Goal: Contribute content: Add original content to the website for others to see

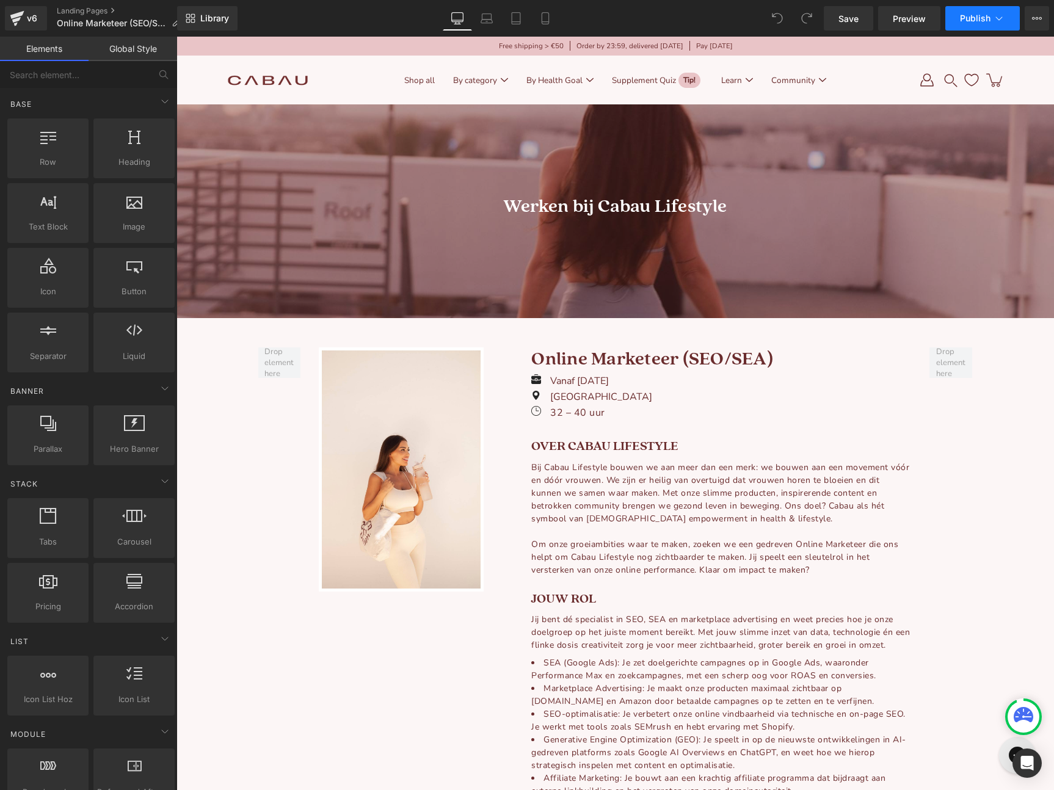
click at [951, 16] on button "Publish" at bounding box center [982, 18] width 74 height 24
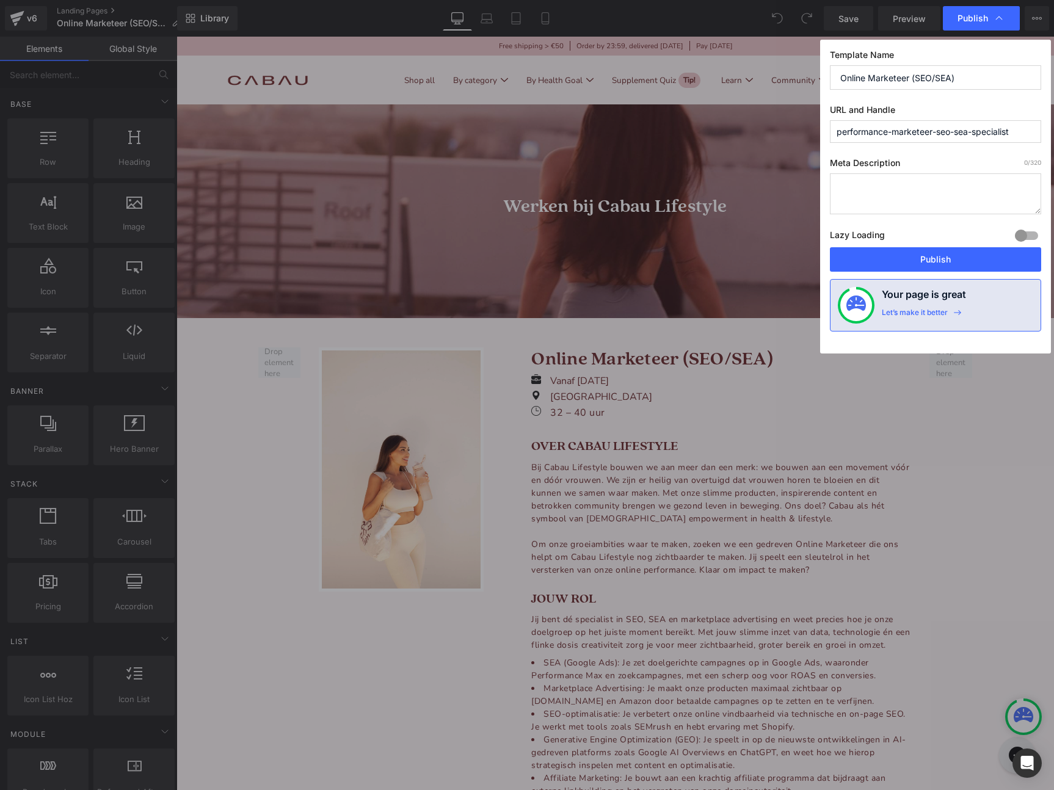
click at [925, 79] on input "Online Marketeer (SEO/SEA)" at bounding box center [935, 77] width 211 height 24
click at [938, 136] on input "performance-marketeer-seo-sea-specialist" at bounding box center [935, 131] width 211 height 23
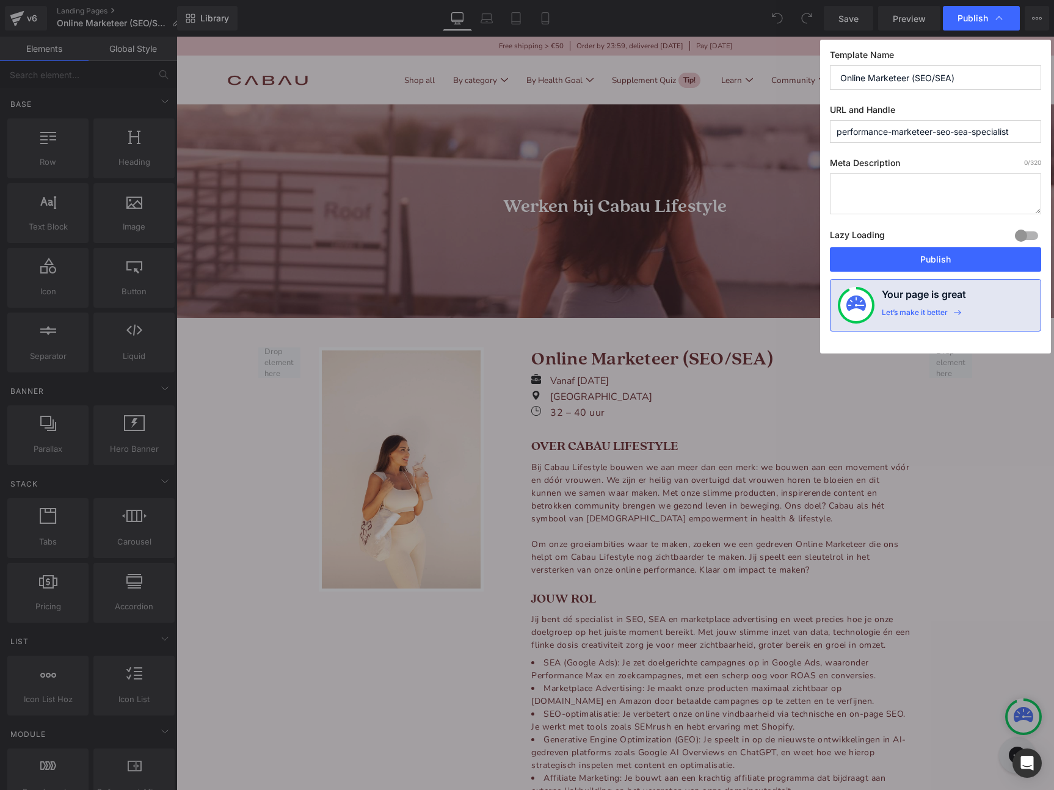
click at [938, 136] on input "performance-marketeer-seo-sea-specialist" at bounding box center [935, 131] width 211 height 23
paste input "Online Marketeer (SEO/SEA)"
type input "online-marketeer-(seosea)"
click at [980, 13] on span "Publish" at bounding box center [972, 18] width 31 height 11
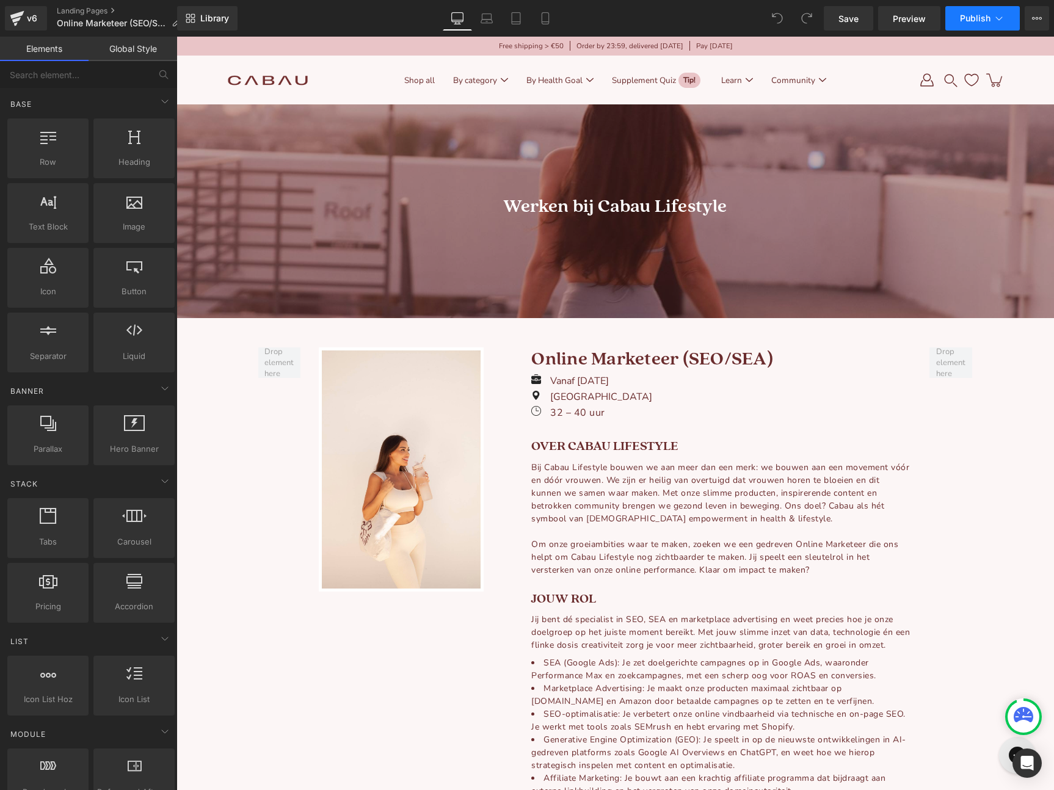
click at [971, 23] on span "Publish" at bounding box center [975, 18] width 31 height 10
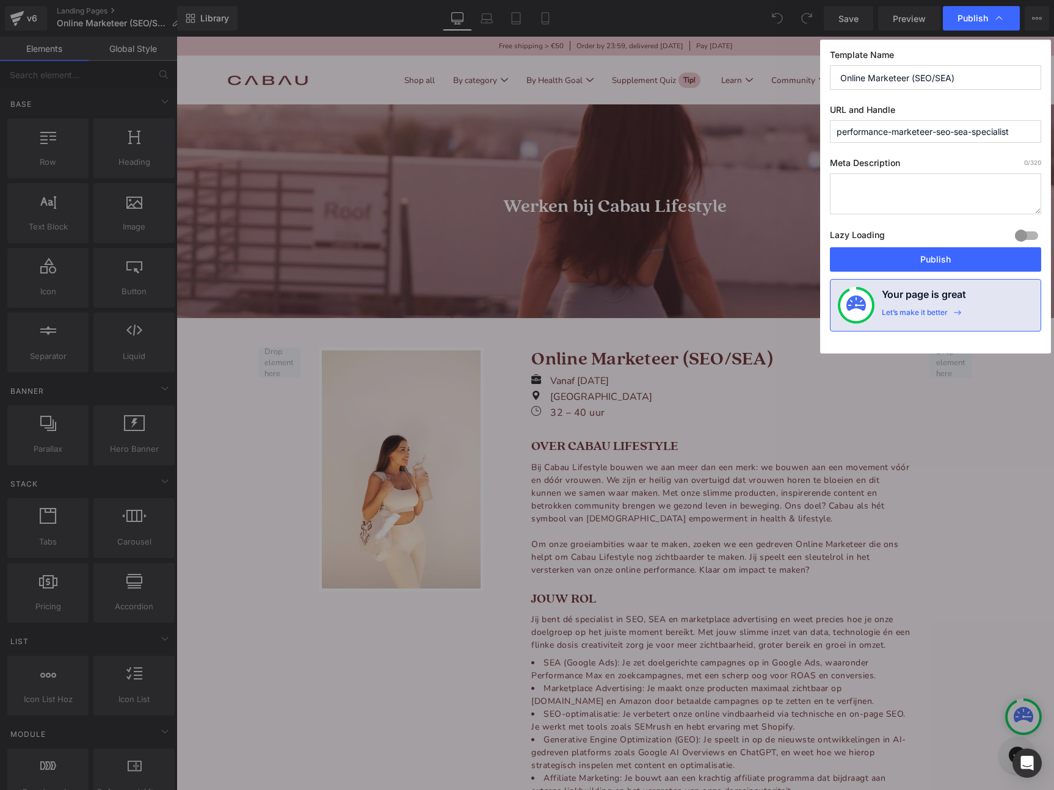
click at [935, 76] on input "Online Marketeer (SEO/SEA)" at bounding box center [935, 77] width 211 height 24
click at [934, 120] on input "performance-marketeer-seo-sea-specialist" at bounding box center [935, 131] width 211 height 23
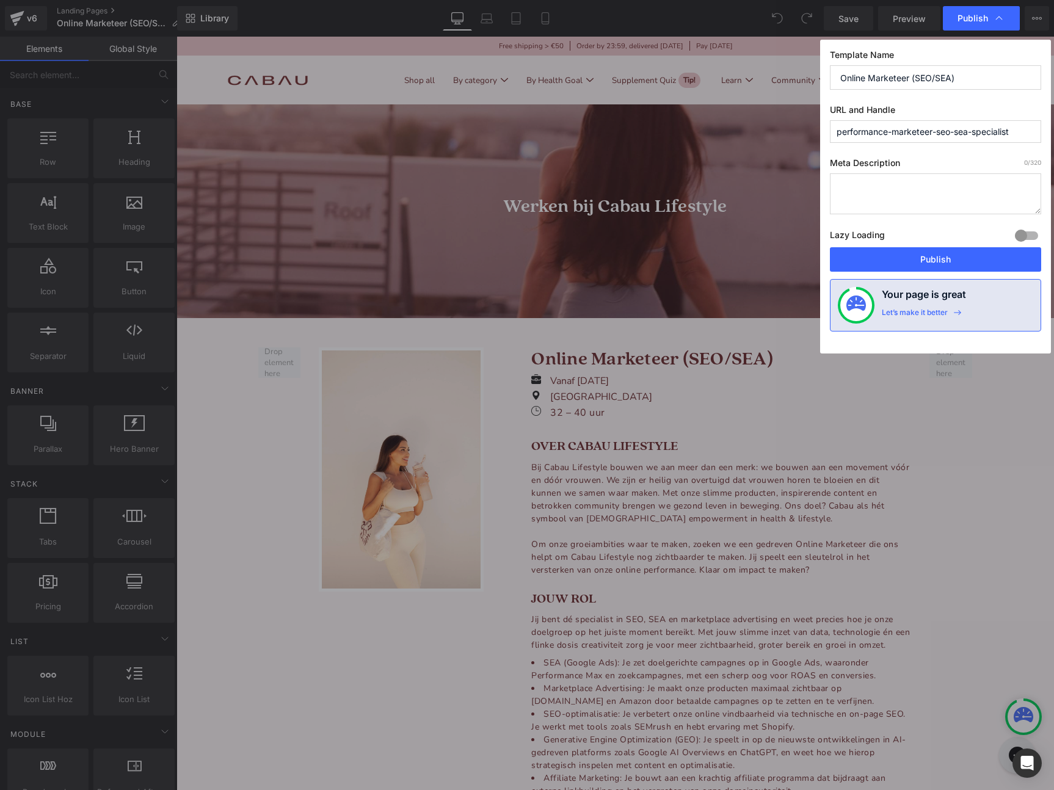
click at [934, 120] on input "performance-marketeer-seo-sea-specialist" at bounding box center [935, 131] width 211 height 23
paste input "Online Marketeer (SEO/SEA)"
type input "online-marketeer-(seosea)"
click at [918, 268] on button "Publish" at bounding box center [935, 259] width 211 height 24
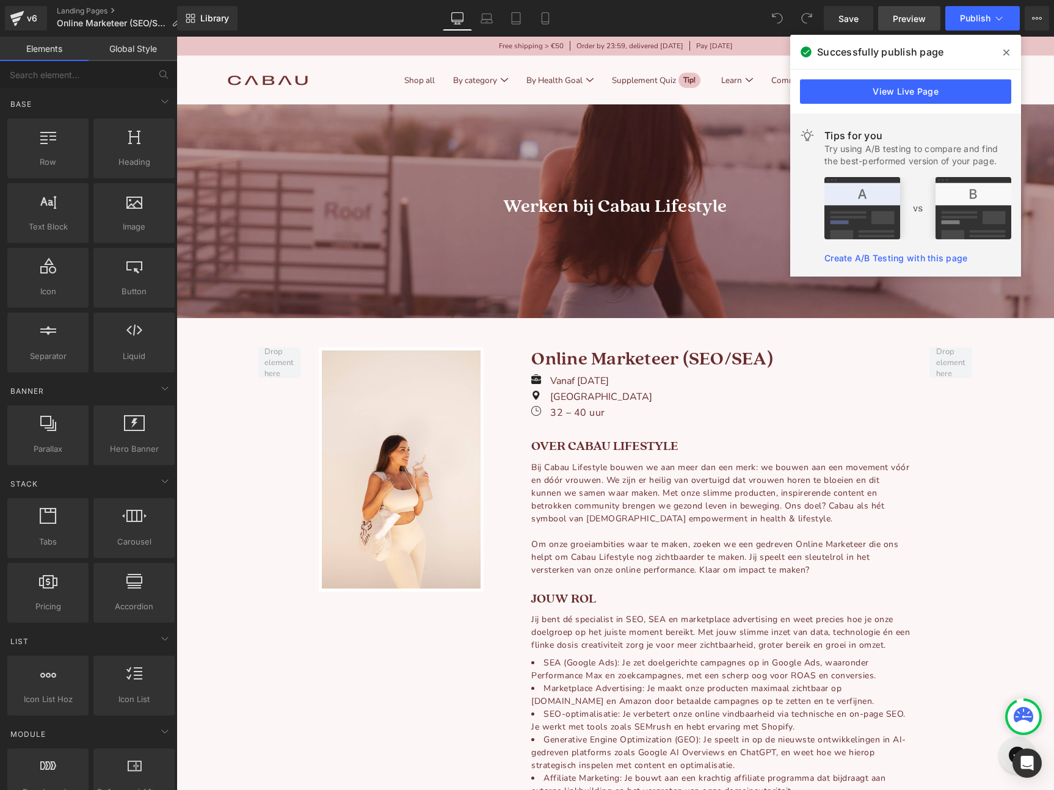
click at [926, 17] on link "Preview" at bounding box center [909, 18] width 62 height 24
click at [1038, 16] on icon at bounding box center [1037, 18] width 10 height 10
drag, startPoint x: 1006, startPoint y: 48, endPoint x: 831, endPoint y: 12, distance: 178.9
click at [1006, 48] on icon at bounding box center [1006, 53] width 6 height 10
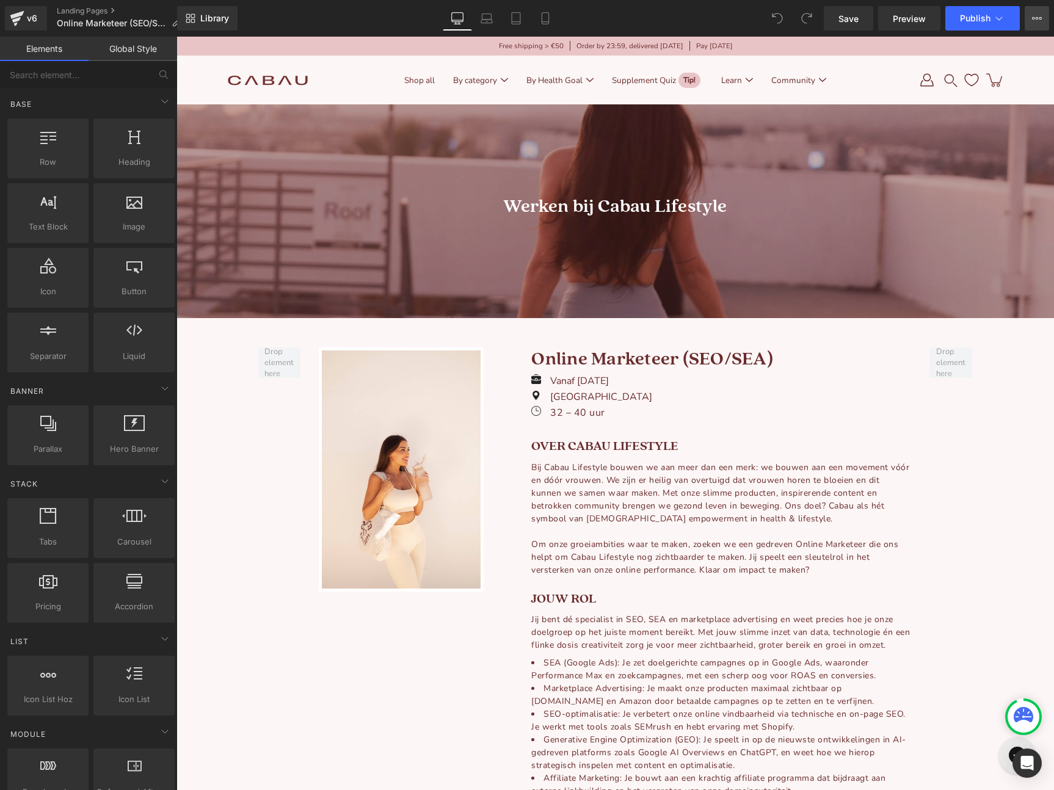
click at [1035, 12] on button "View Live Page View with current Template Save Template to Library Schedule Pub…" at bounding box center [1036, 18] width 24 height 24
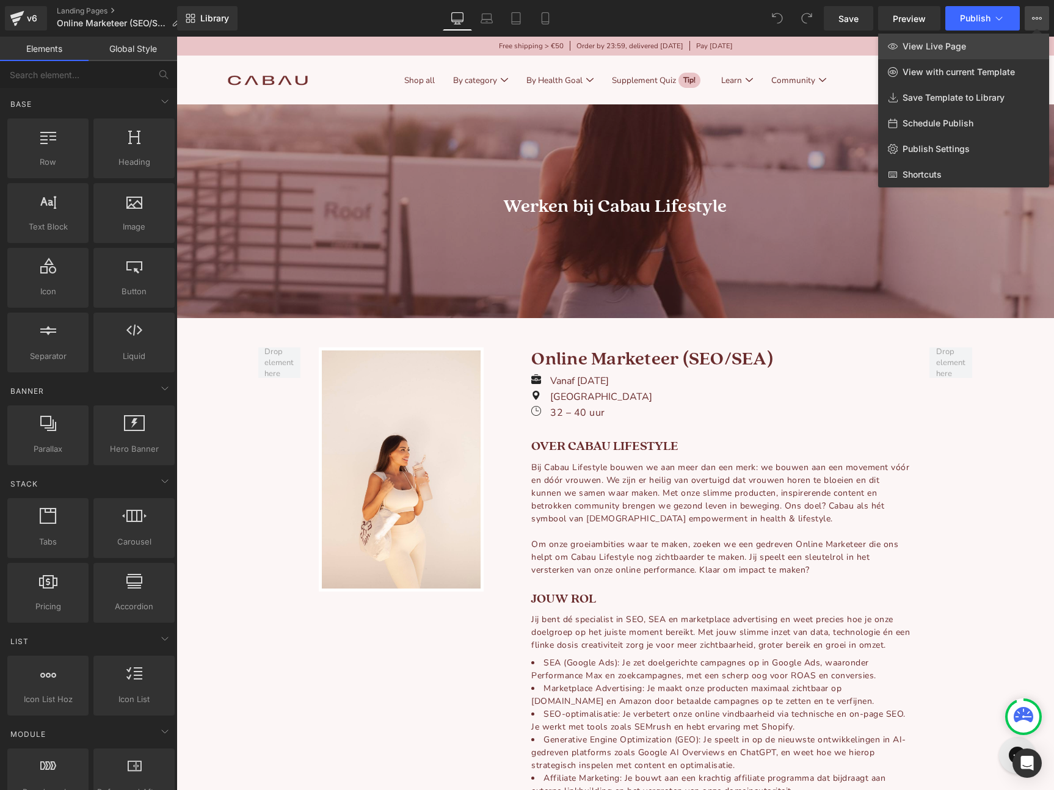
click at [977, 46] on link "View Live Page" at bounding box center [963, 47] width 171 height 26
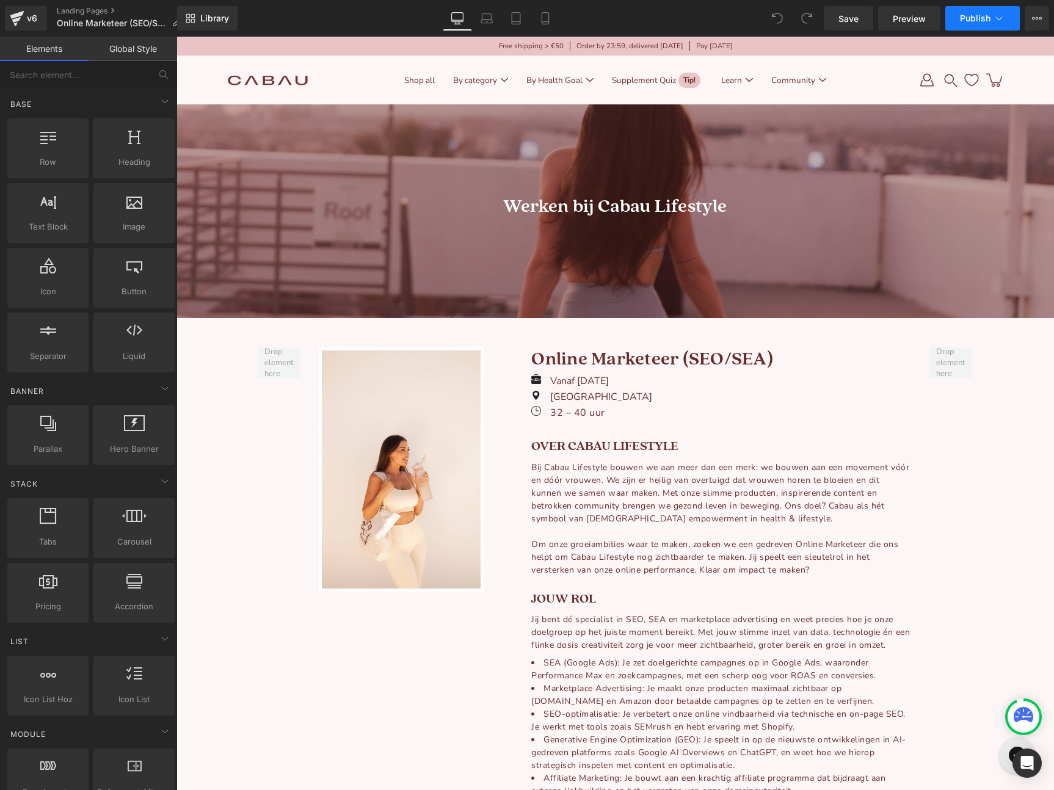
click at [977, 20] on span "Publish" at bounding box center [975, 18] width 31 height 10
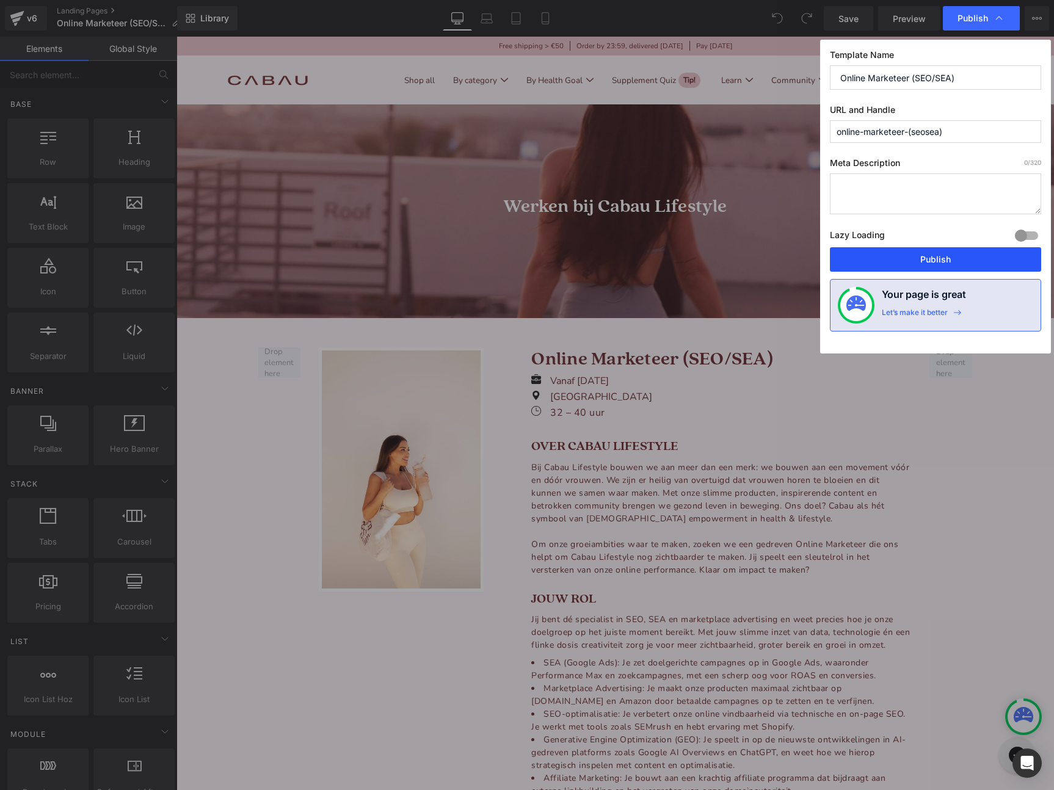
click at [924, 263] on button "Publish" at bounding box center [935, 259] width 211 height 24
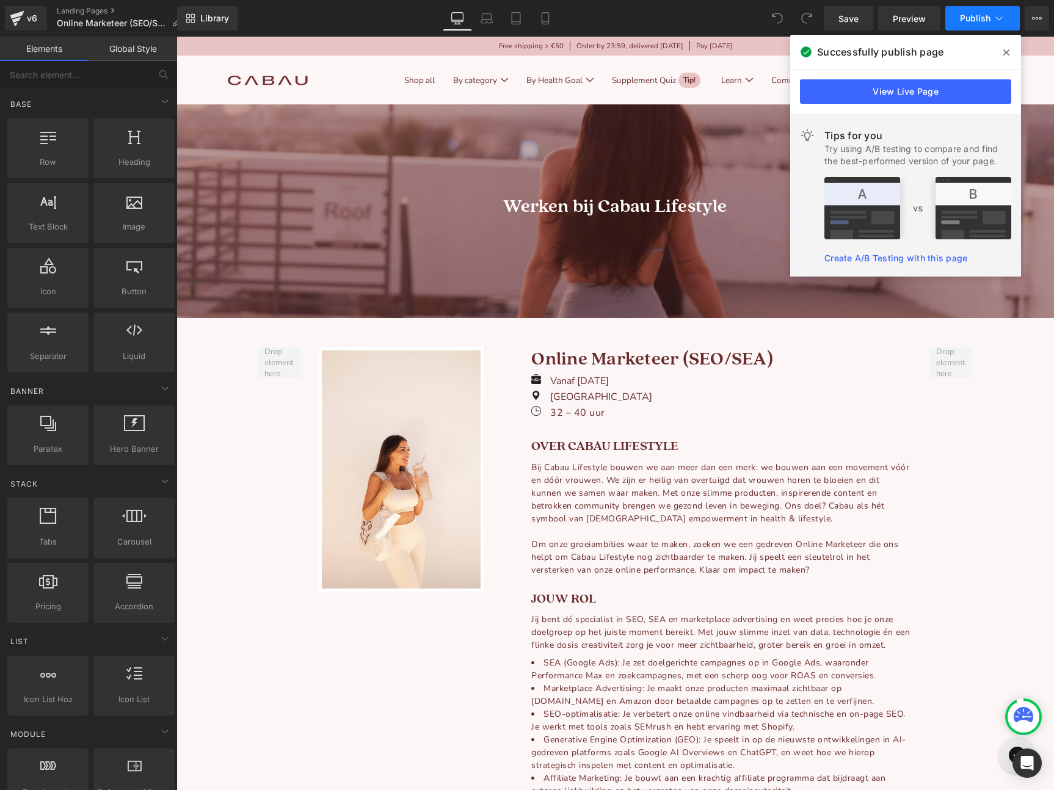
click at [979, 25] on button "Publish" at bounding box center [982, 18] width 74 height 24
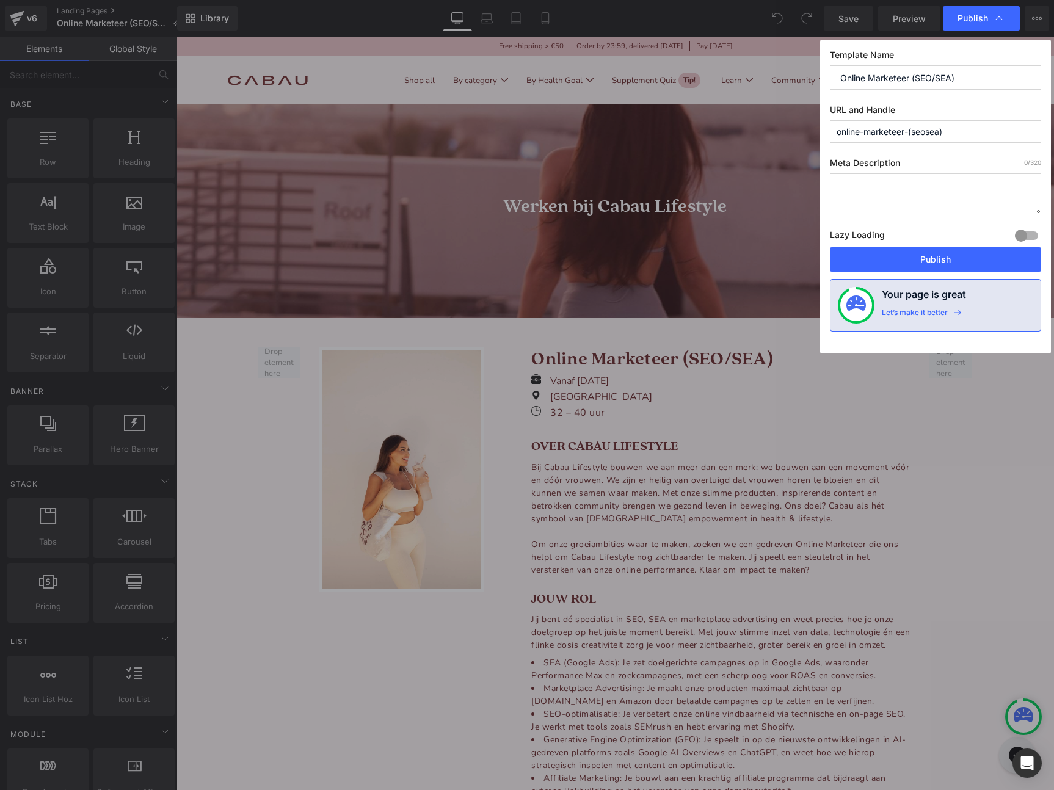
click at [990, 126] on input "online-marketeer-(seosea)" at bounding box center [935, 131] width 211 height 23
paste input "e-mail-en-lifecycle-marketing-specialist"
type input "e-mail-en-lifecycle-marketing-specialist"
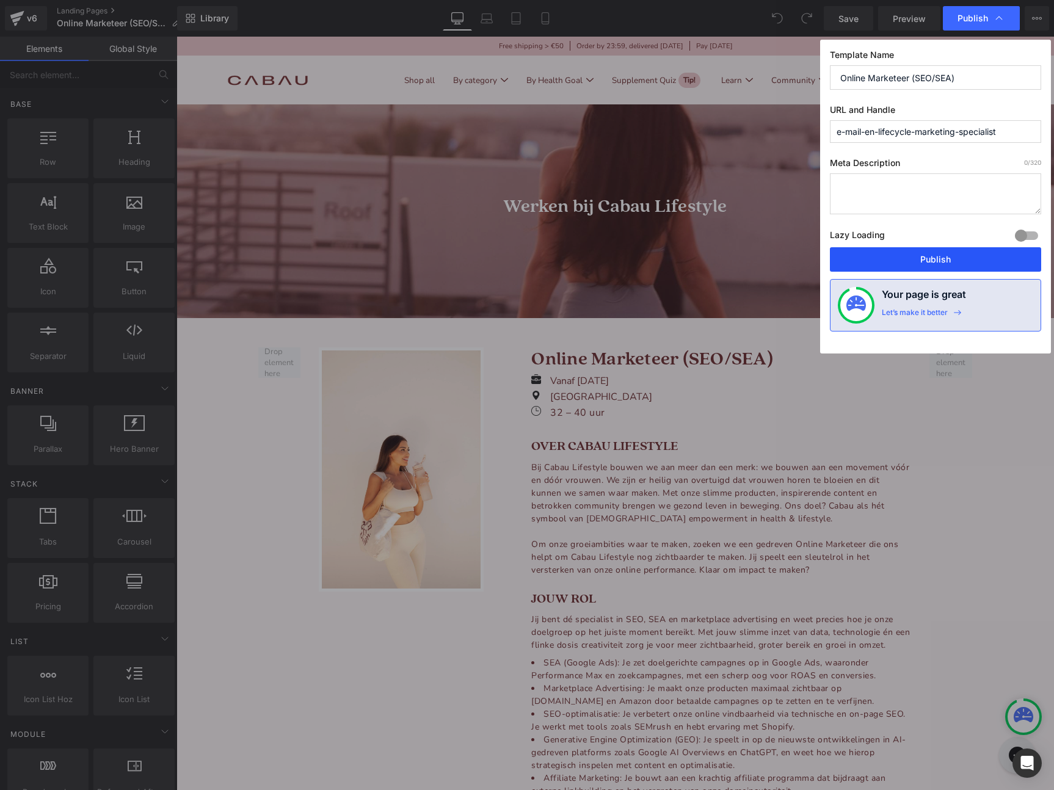
click at [939, 268] on button "Publish" at bounding box center [935, 259] width 211 height 24
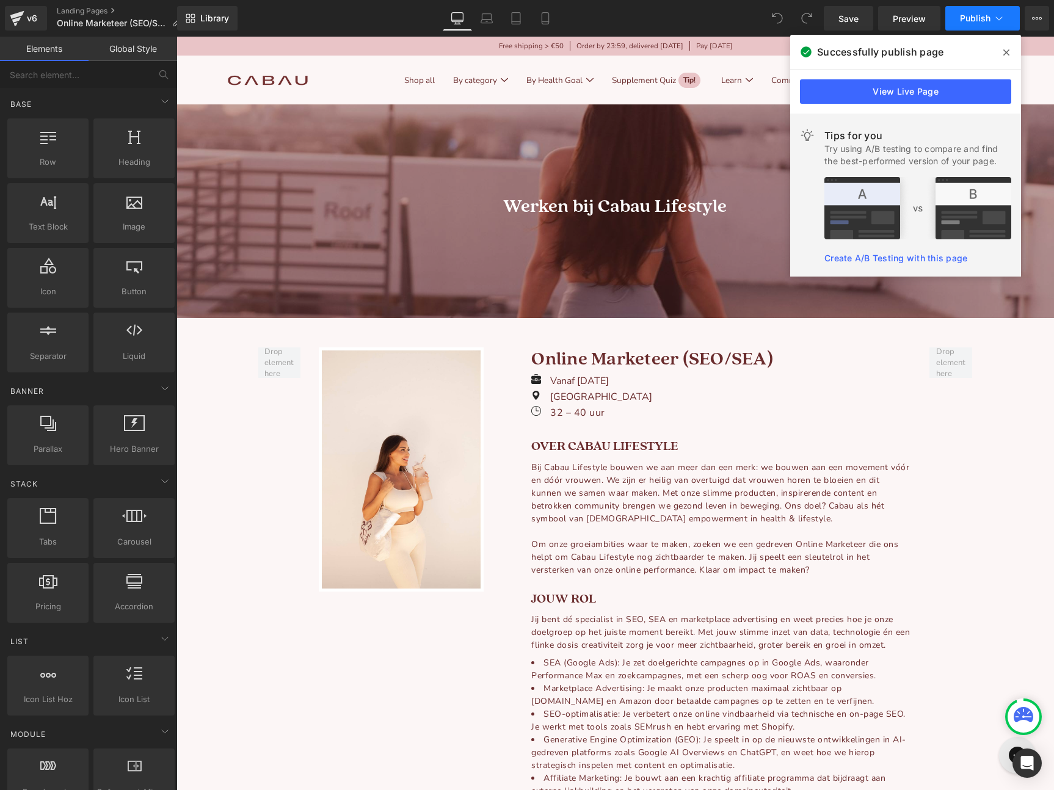
click at [990, 21] on span "Publish" at bounding box center [975, 18] width 31 height 10
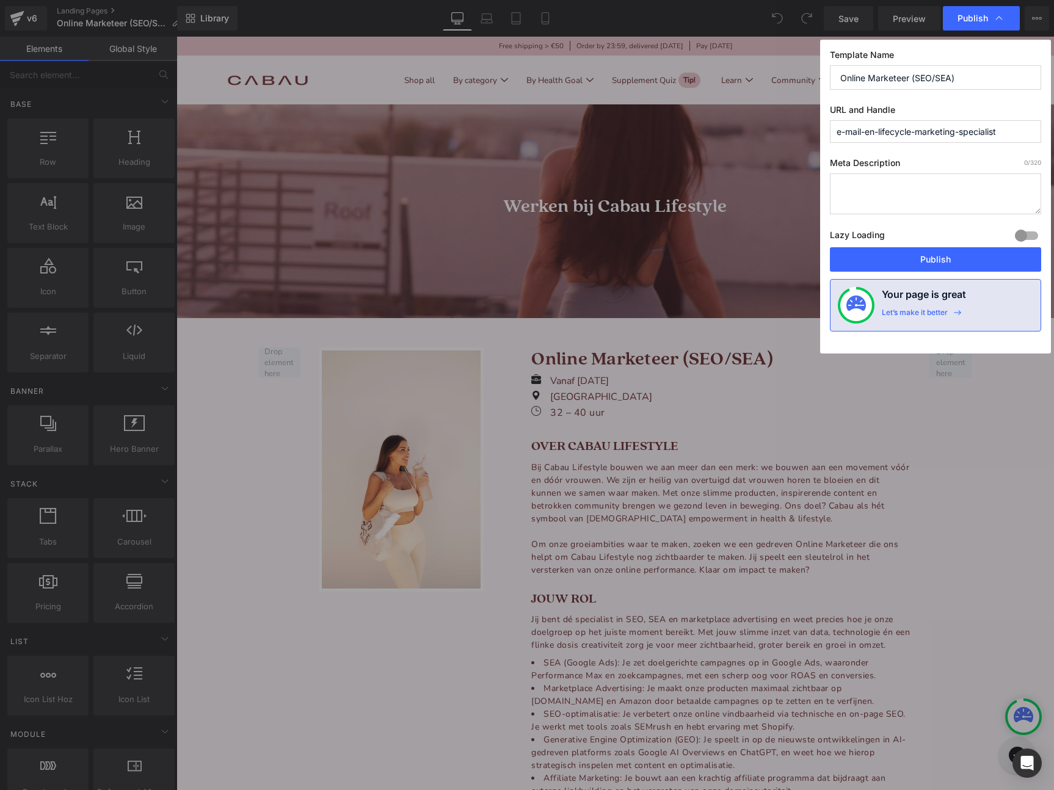
click at [950, 131] on input "e-mail-en-lifecycle-marketing-specialist" at bounding box center [935, 131] width 211 height 23
paste input "performance-marketeer-seo-sea"
type input "performance-marketeer-seo-sea-specialist"
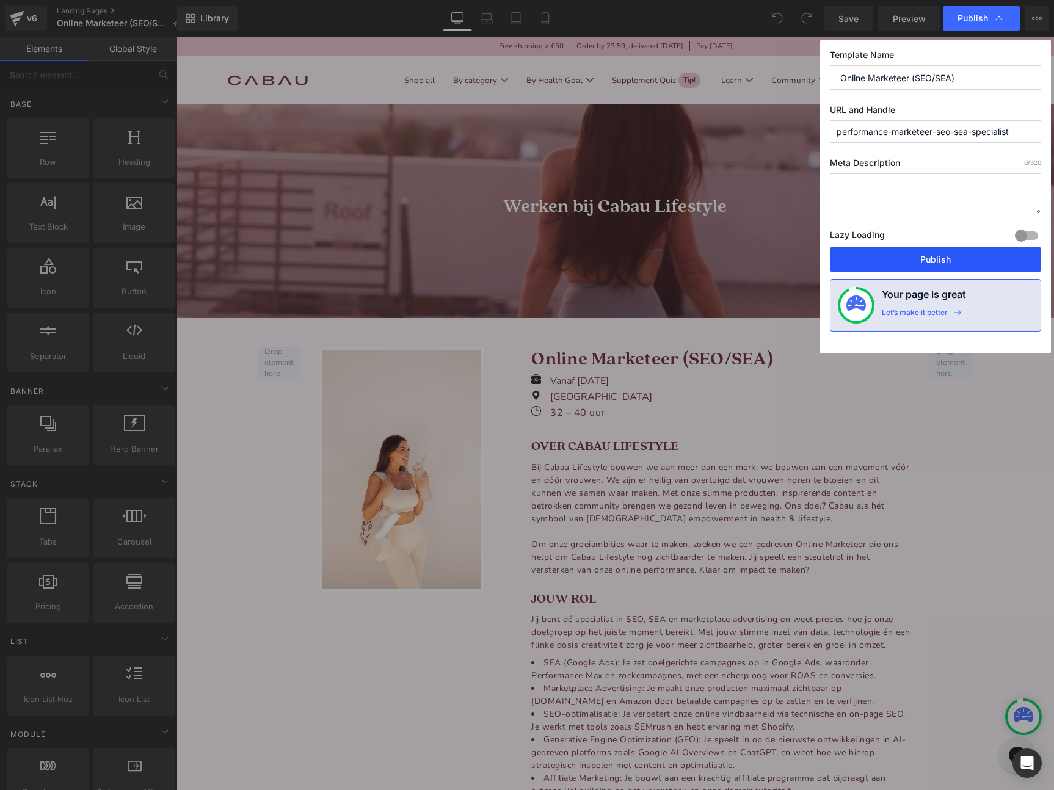
click at [928, 259] on button "Publish" at bounding box center [935, 259] width 211 height 24
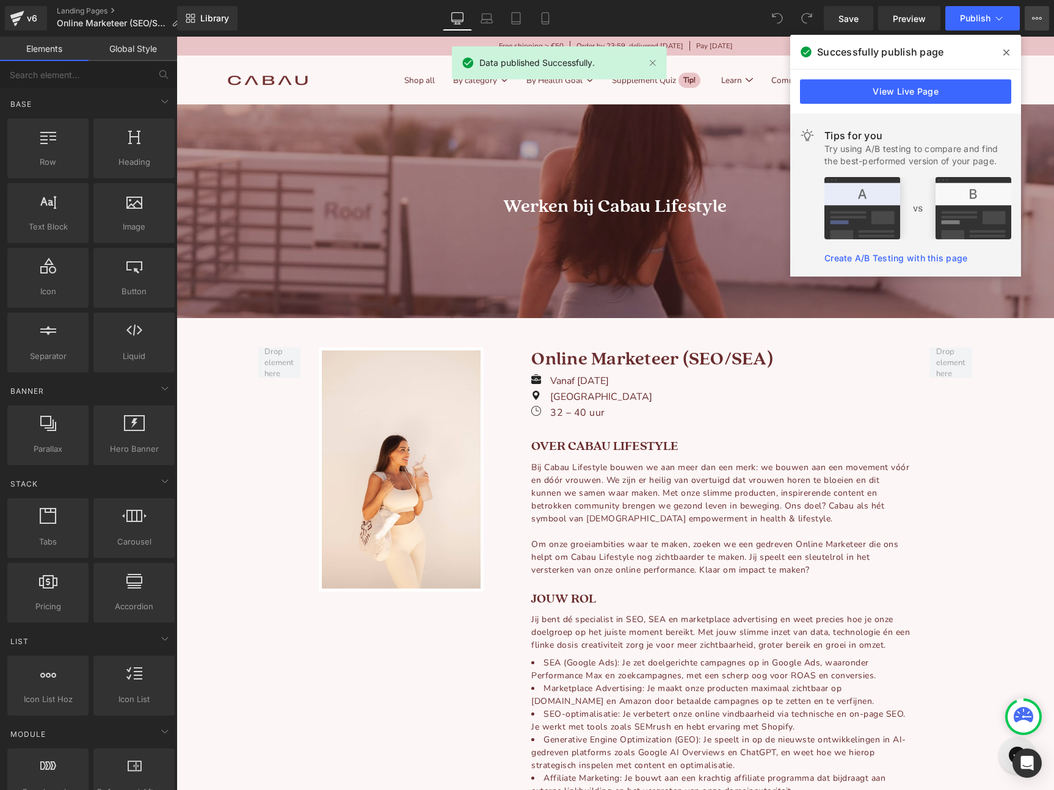
click at [1027, 22] on button "View Live Page View with current Template Save Template to Library Schedule Pub…" at bounding box center [1036, 18] width 24 height 24
click at [1003, 52] on icon at bounding box center [1006, 53] width 6 height 10
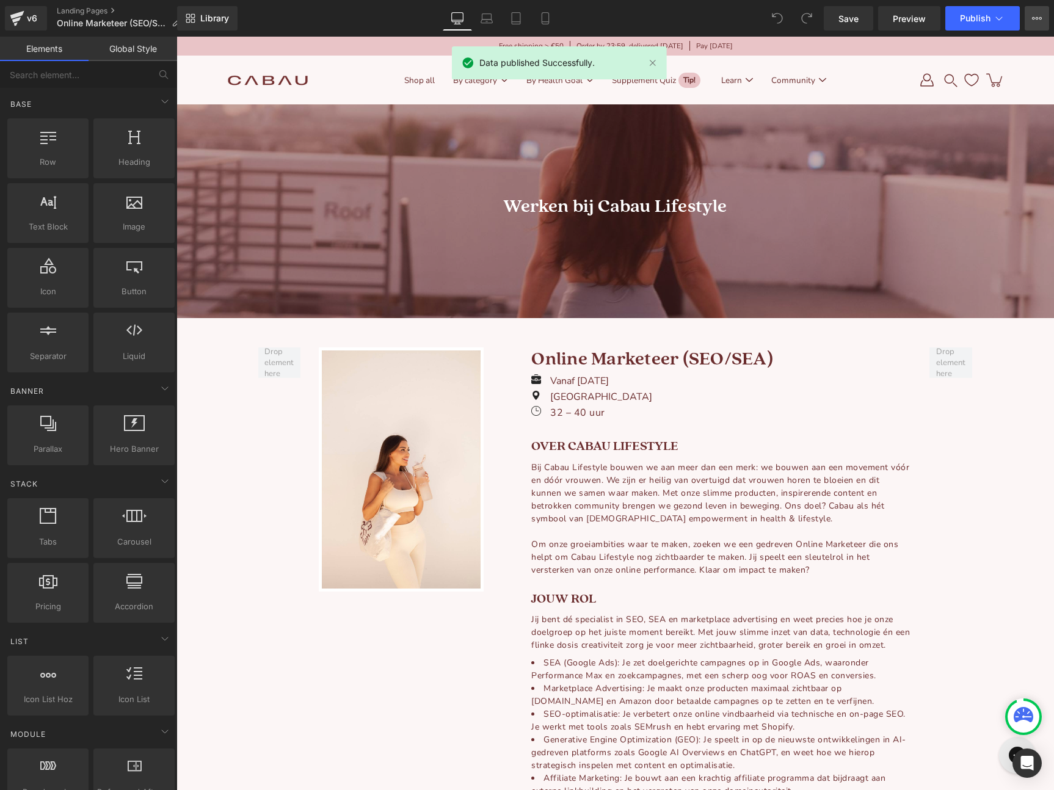
click at [1032, 20] on icon at bounding box center [1037, 18] width 10 height 10
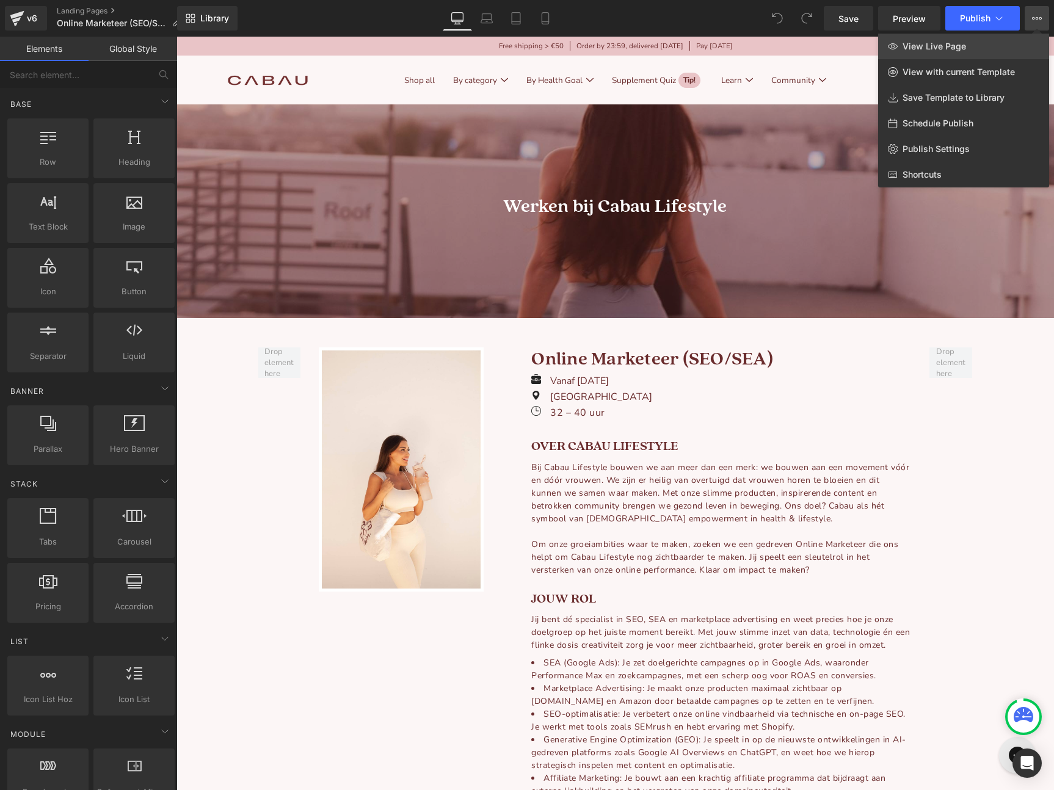
click at [994, 50] on link "View Live Page" at bounding box center [963, 47] width 171 height 26
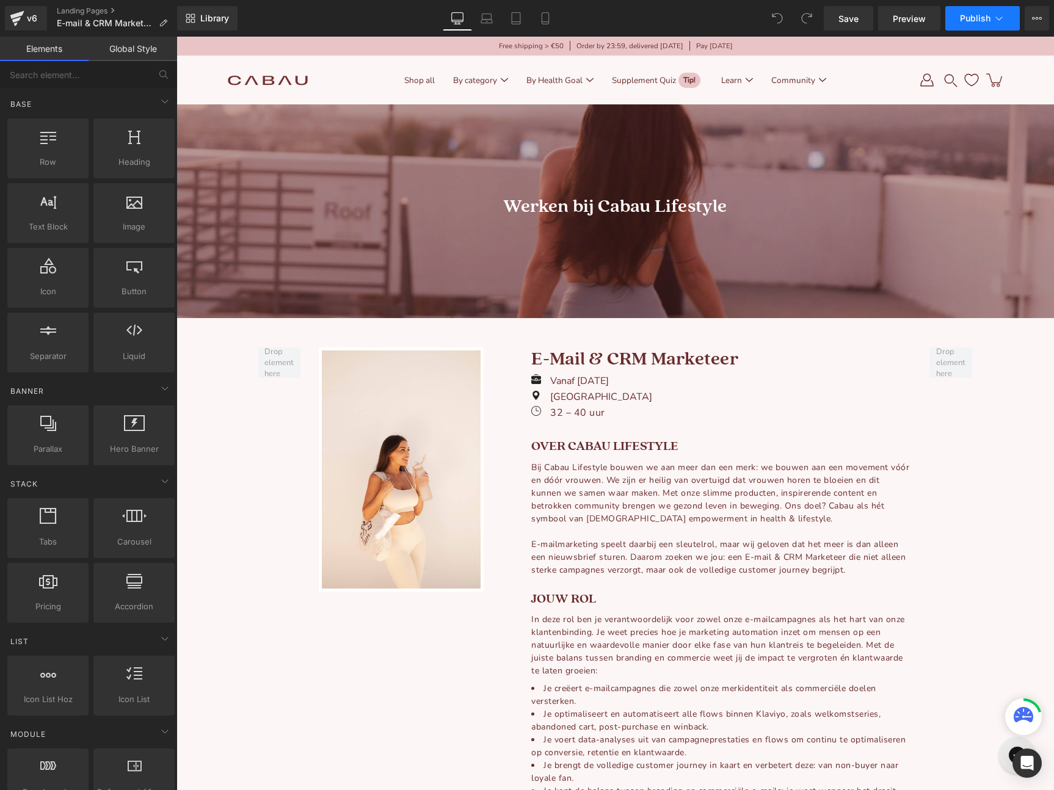
click at [988, 16] on span "Publish" at bounding box center [975, 18] width 31 height 10
